Goal: Check status: Check status

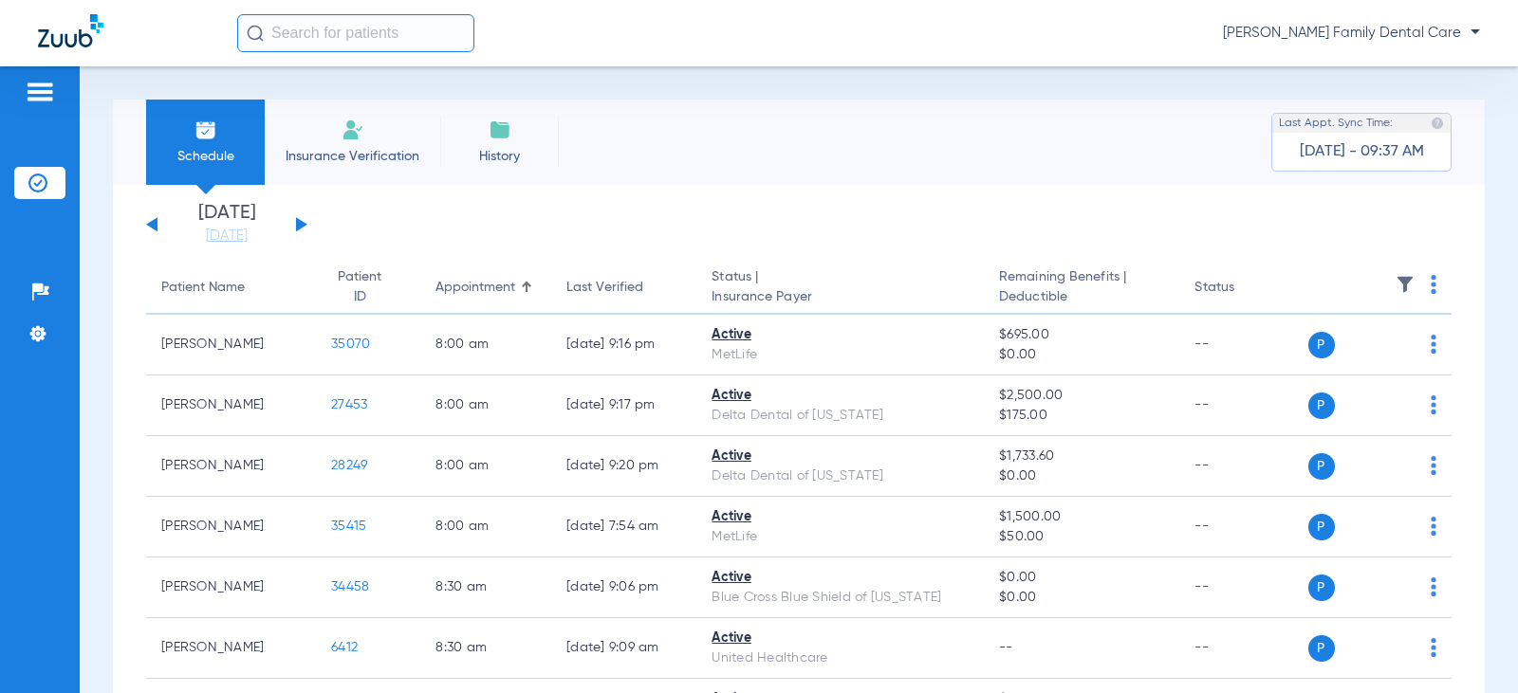
click at [299, 221] on button at bounding box center [301, 224] width 11 height 14
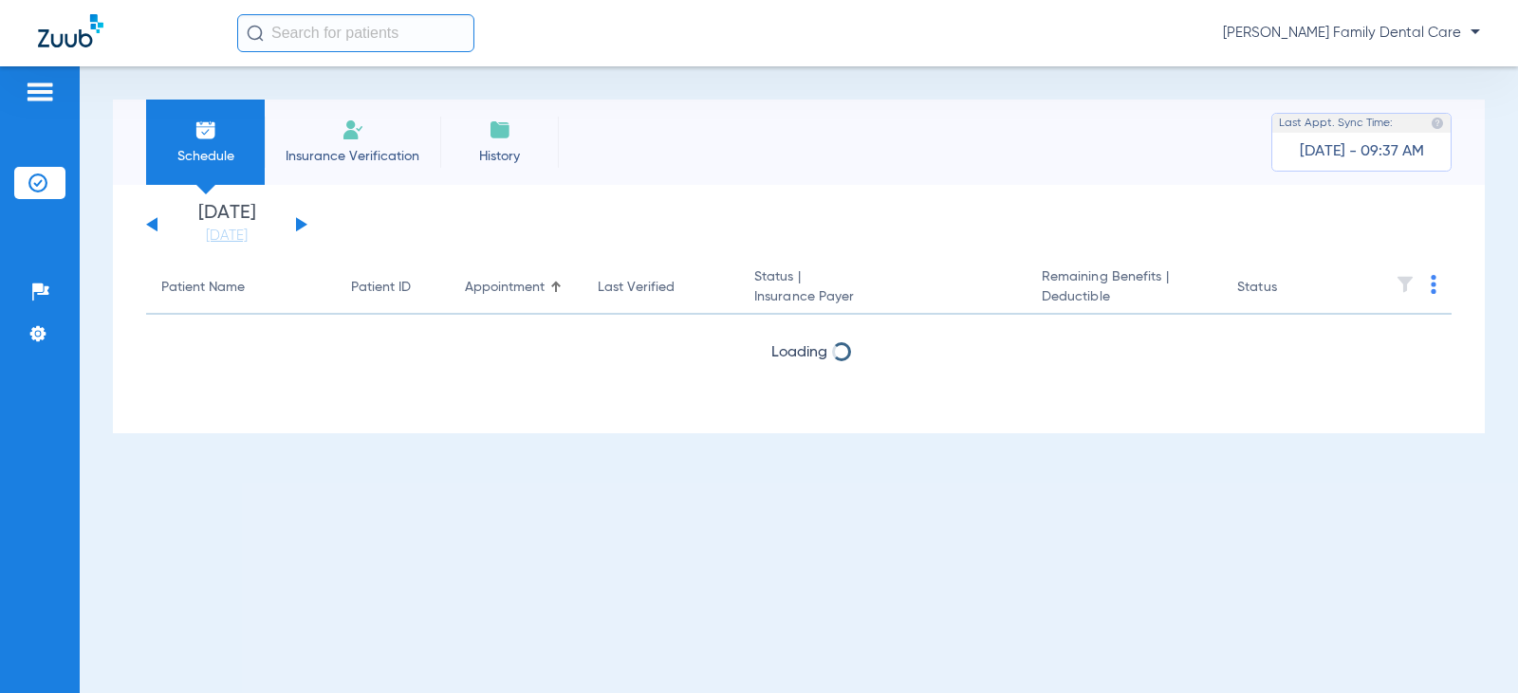
click at [299, 221] on button at bounding box center [301, 224] width 11 height 14
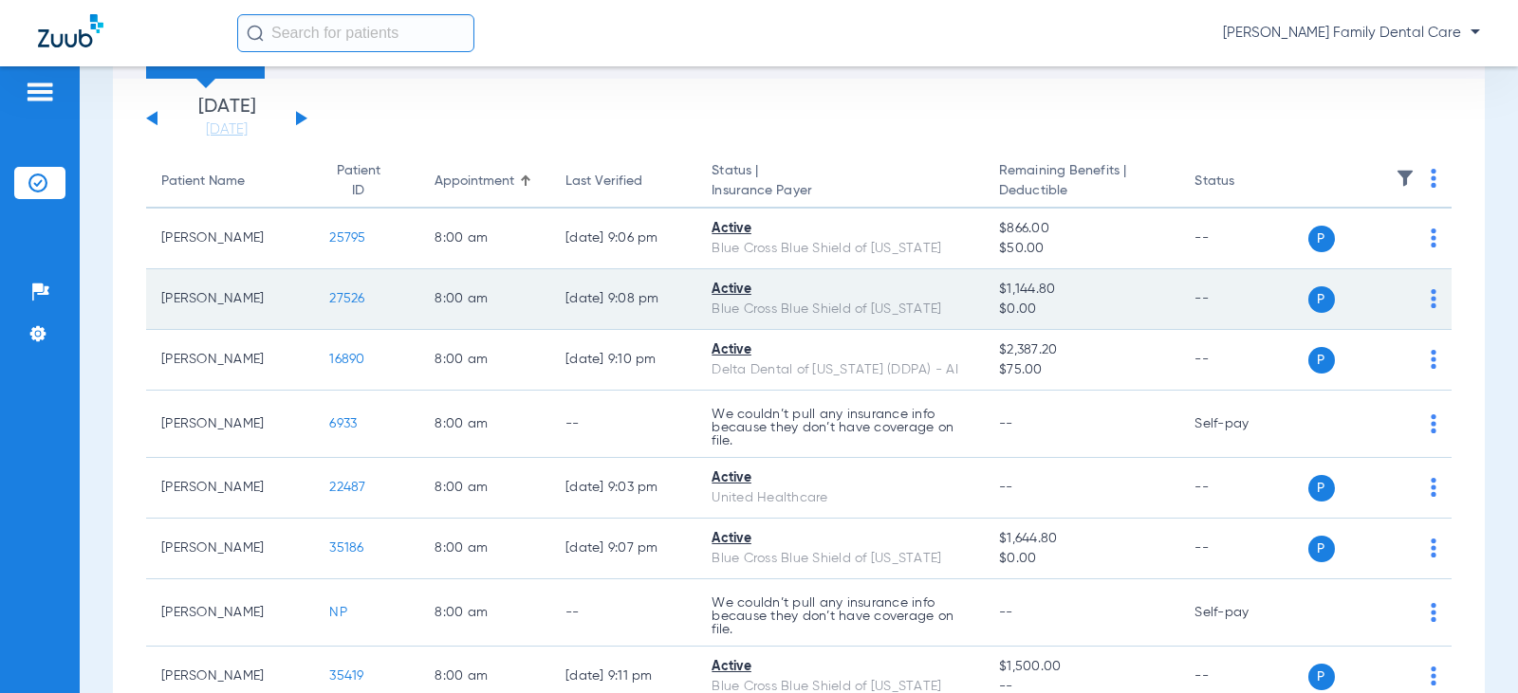
scroll to position [95, 0]
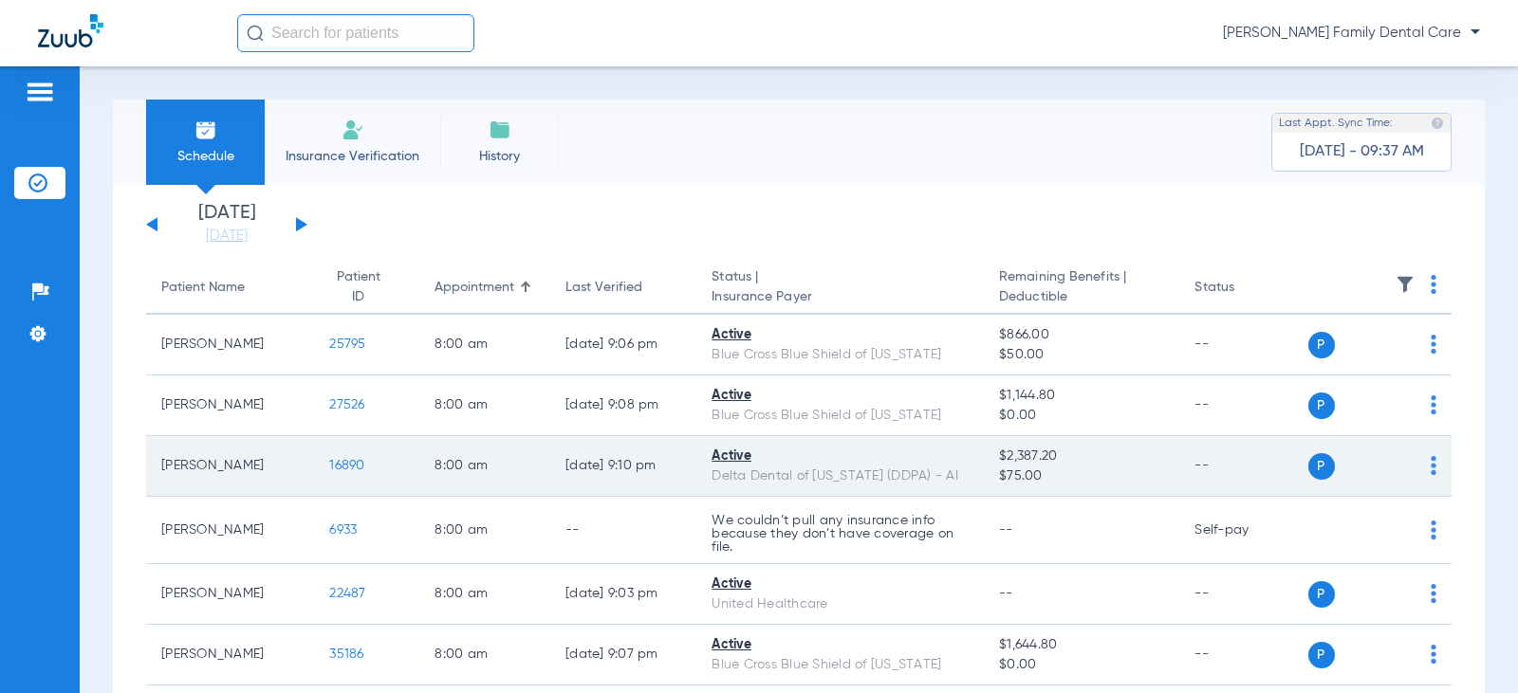
click at [334, 470] on span "16890" at bounding box center [346, 465] width 35 height 13
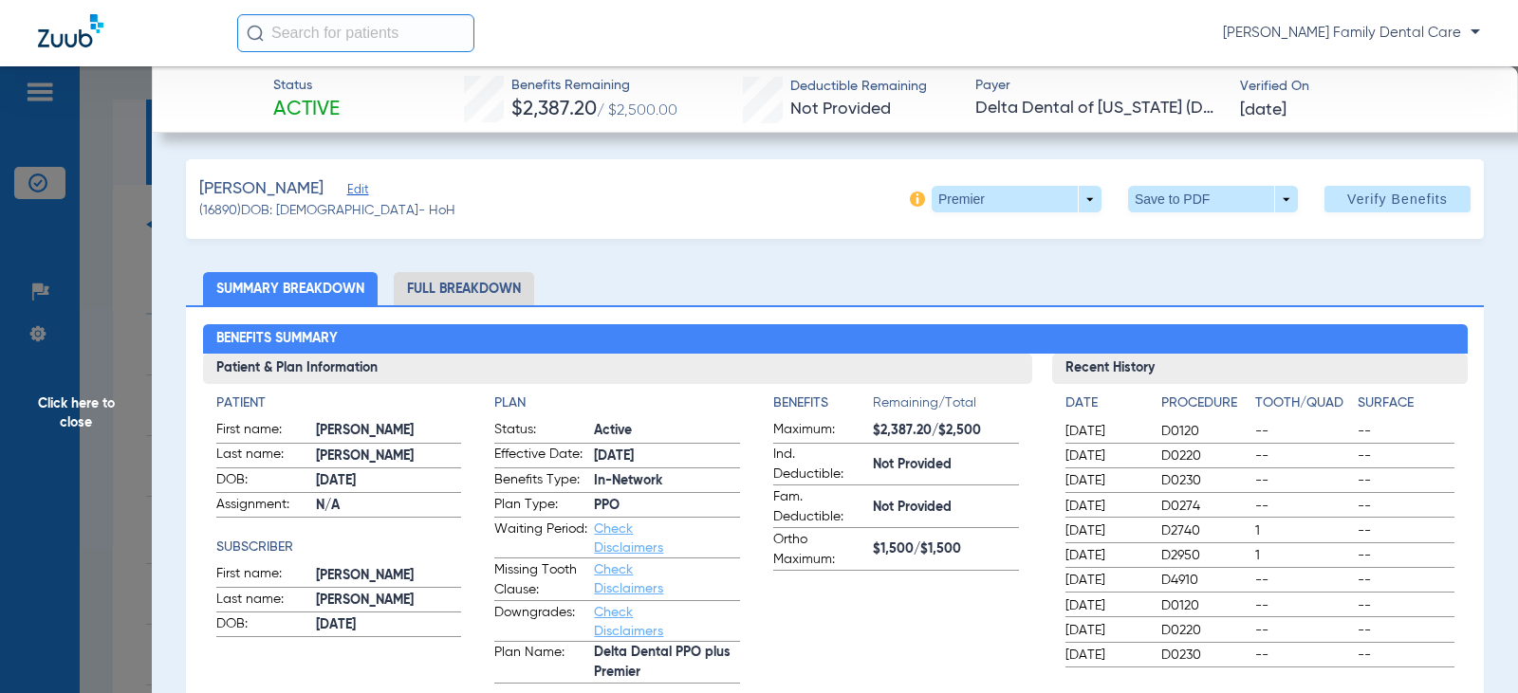
click at [495, 282] on li "Full Breakdown" at bounding box center [464, 288] width 140 height 33
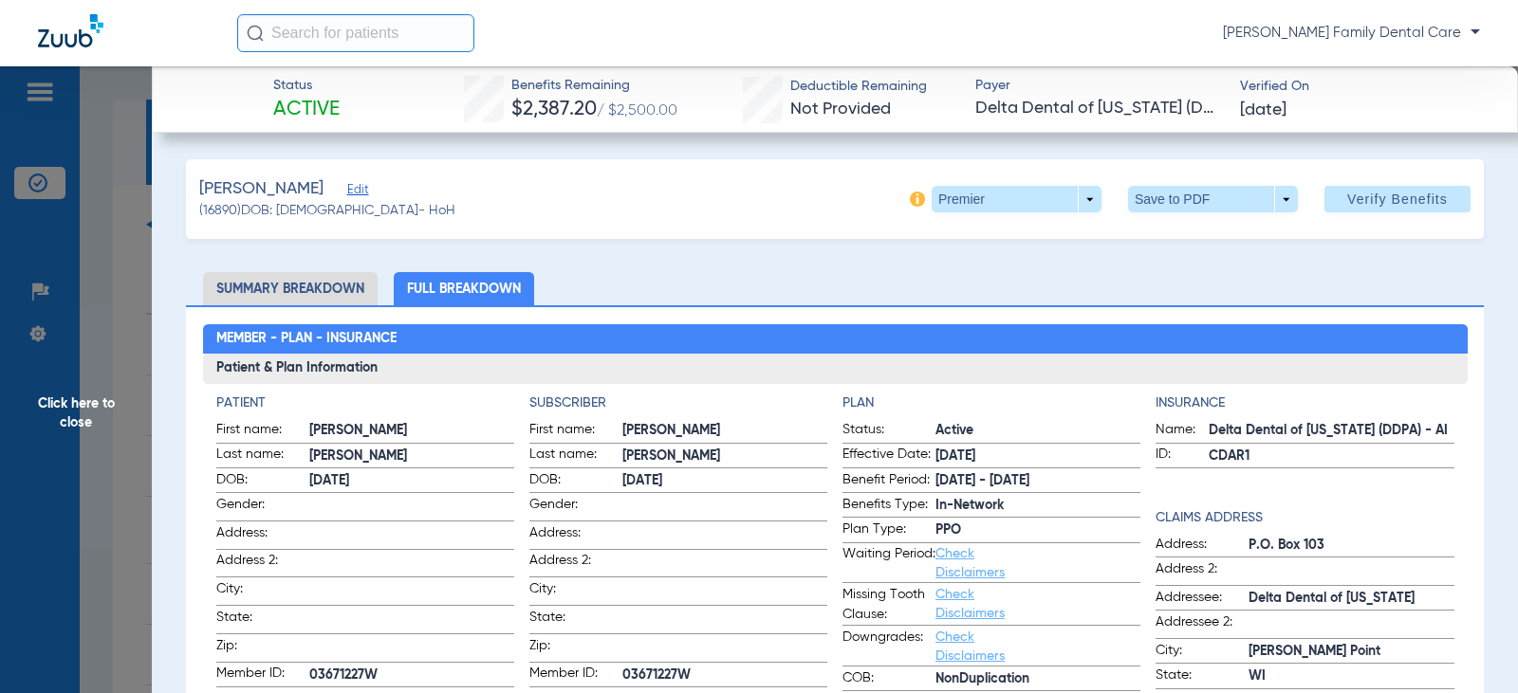
click at [87, 397] on span "Click here to close" at bounding box center [76, 412] width 152 height 693
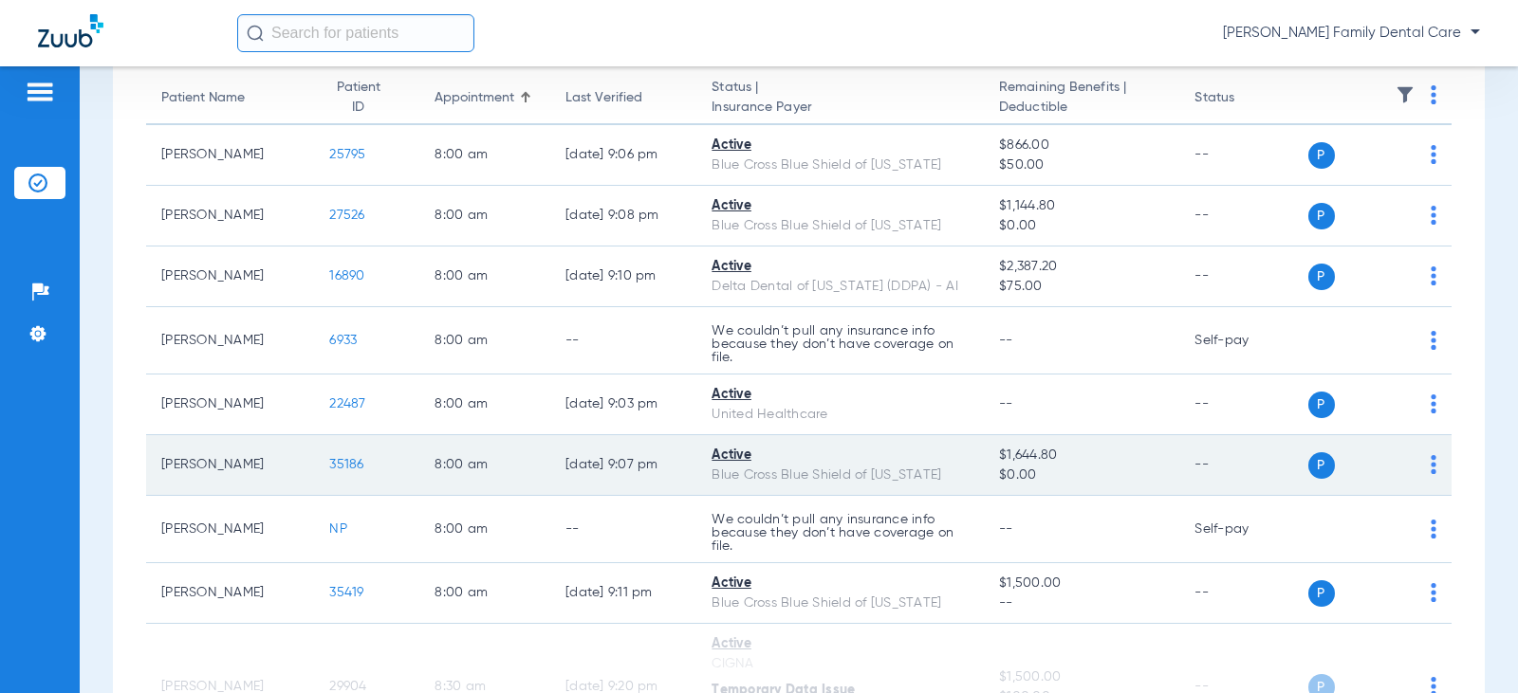
scroll to position [95, 0]
